Goal: Entertainment & Leisure: Consume media (video, audio)

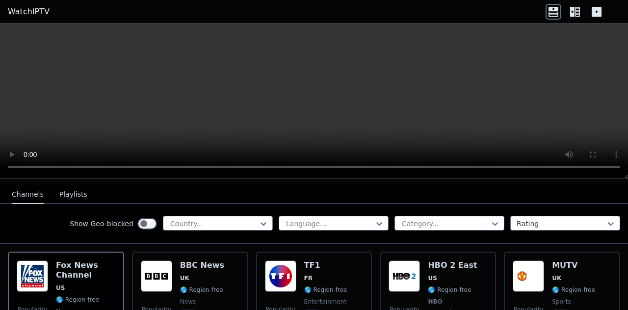
scroll to position [102, 0]
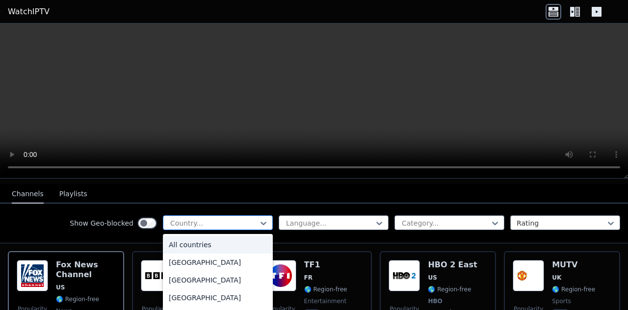
click at [246, 220] on div at bounding box center [213, 223] width 89 height 10
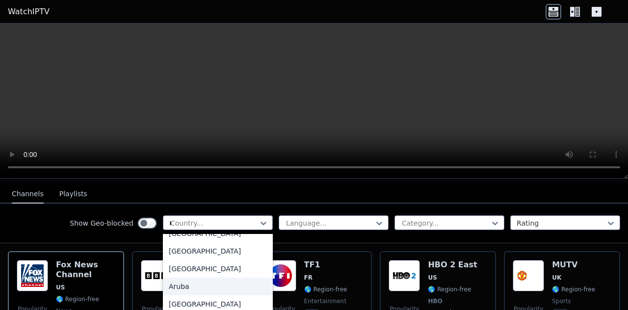
scroll to position [29, 0]
type input "***"
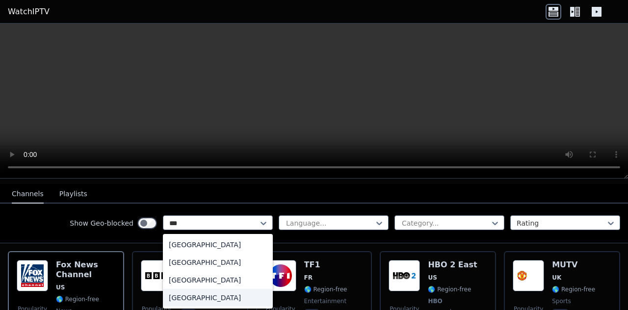
click at [201, 291] on div "[GEOGRAPHIC_DATA]" at bounding box center [218, 298] width 110 height 18
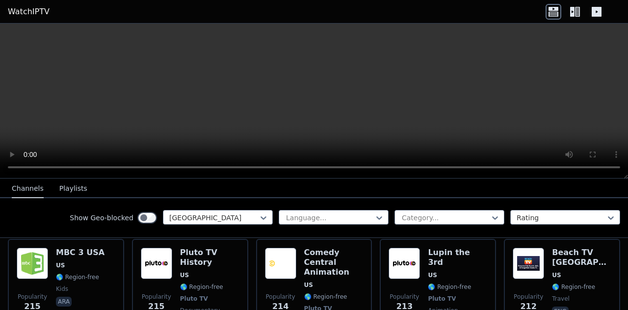
scroll to position [2388, 0]
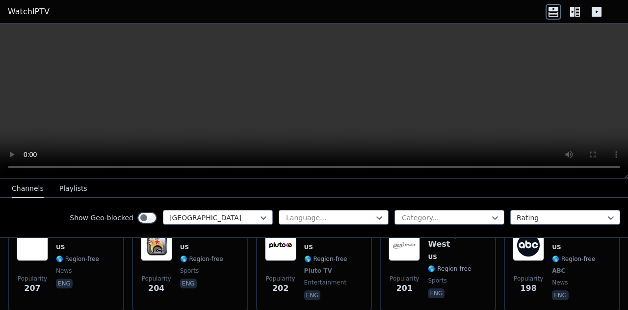
click at [67, 187] on button "Playlists" at bounding box center [73, 189] width 28 height 19
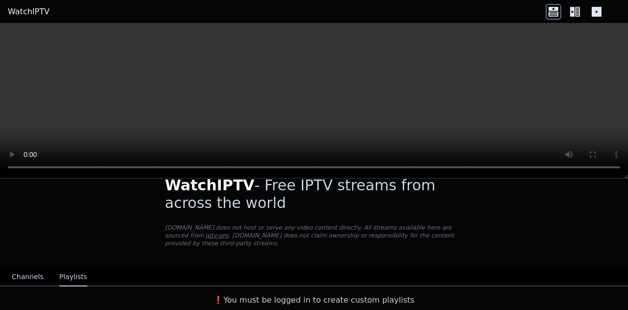
scroll to position [11, 0]
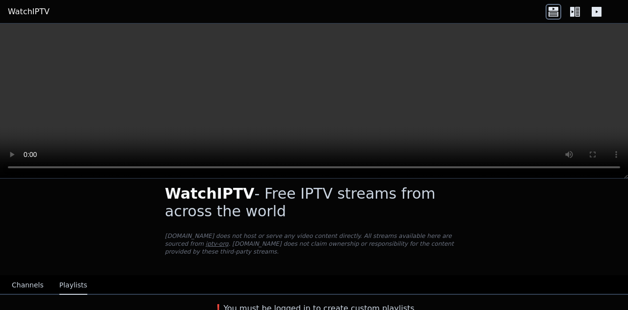
click at [23, 276] on button "Channels" at bounding box center [28, 285] width 32 height 19
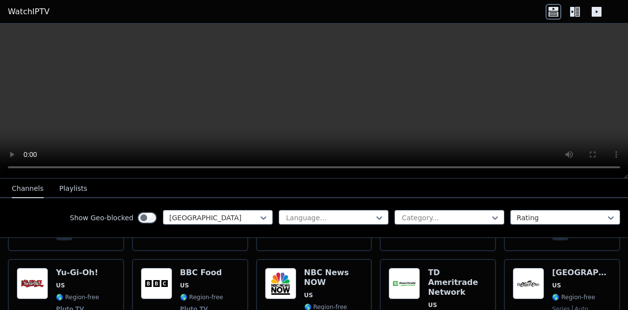
scroll to position [1506, 0]
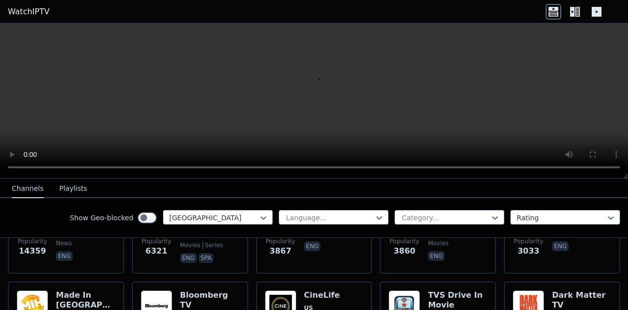
scroll to position [164, 0]
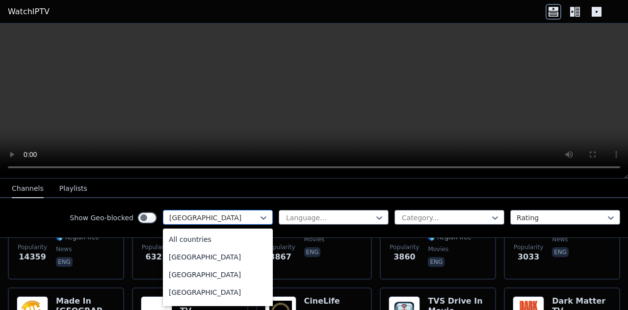
click at [213, 213] on div at bounding box center [213, 218] width 89 height 10
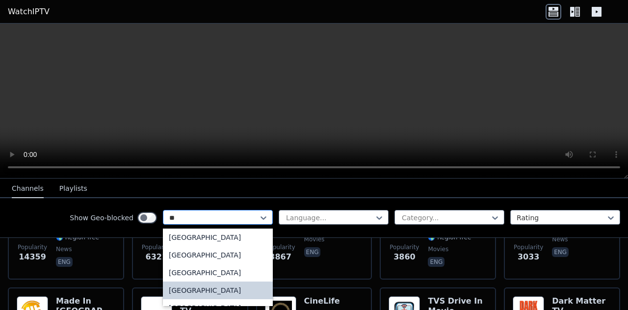
scroll to position [0, 0]
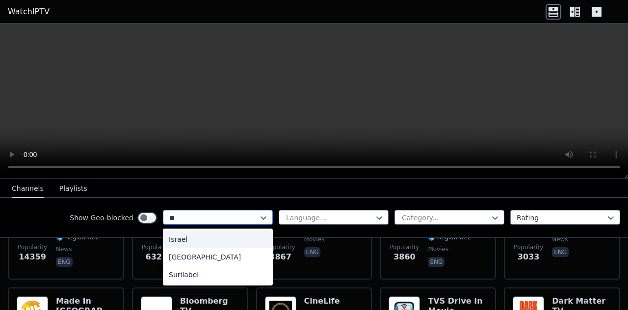
type input "***"
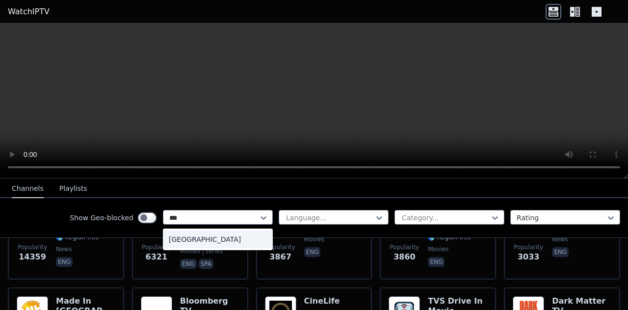
click at [204, 237] on div "[GEOGRAPHIC_DATA]" at bounding box center [218, 240] width 110 height 18
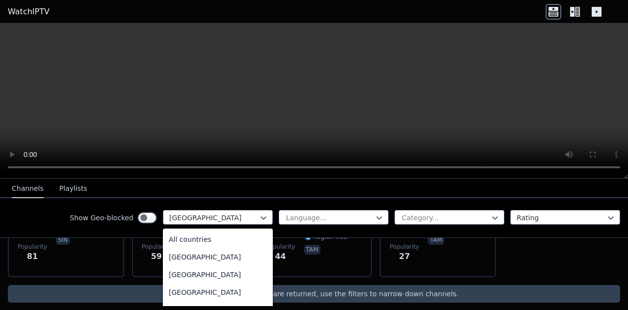
scroll to position [3085, 0]
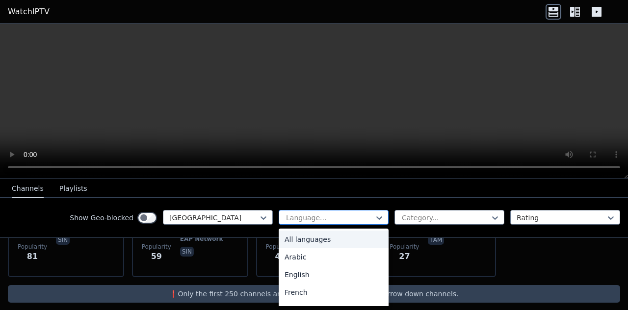
click at [362, 216] on div at bounding box center [329, 218] width 89 height 10
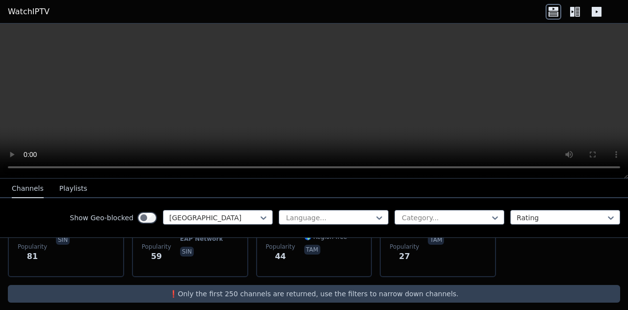
click at [247, 64] on video at bounding box center [314, 101] width 628 height 155
click at [573, 16] on icon at bounding box center [572, 12] width 4 height 10
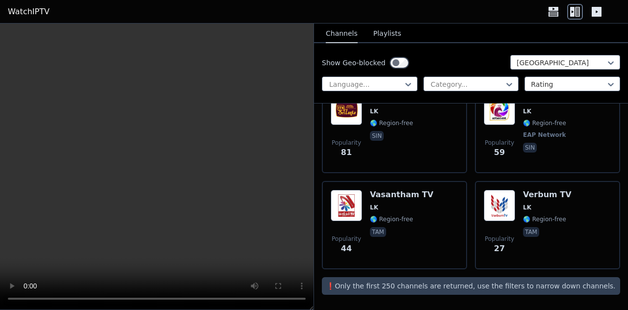
scroll to position [0, 0]
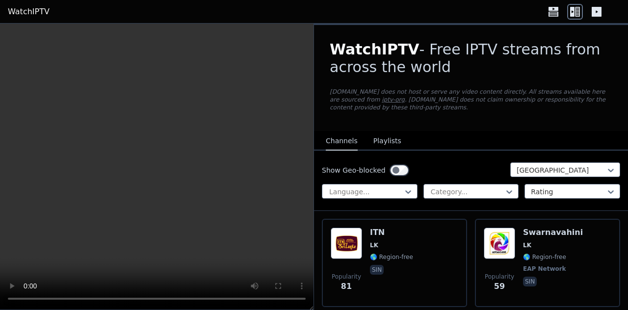
click at [597, 17] on icon at bounding box center [597, 12] width 16 height 16
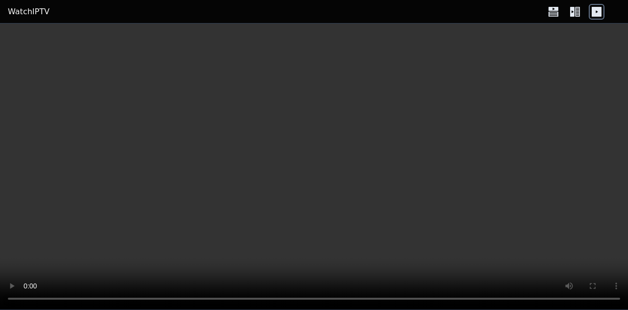
click at [580, 11] on icon at bounding box center [575, 12] width 16 height 16
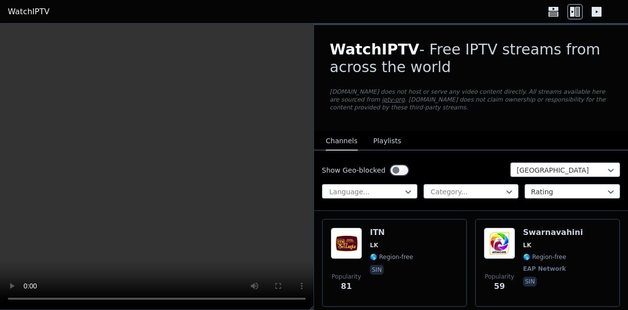
click at [546, 11] on icon at bounding box center [554, 12] width 16 height 16
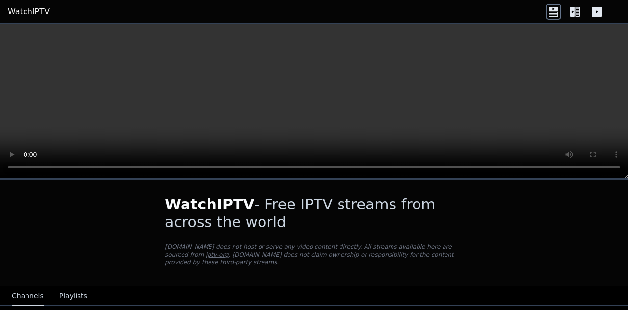
click at [572, 6] on icon at bounding box center [575, 12] width 16 height 16
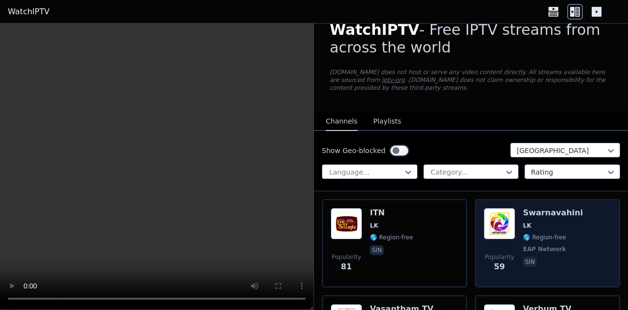
scroll to position [18, 0]
